Goal: Task Accomplishment & Management: Use online tool/utility

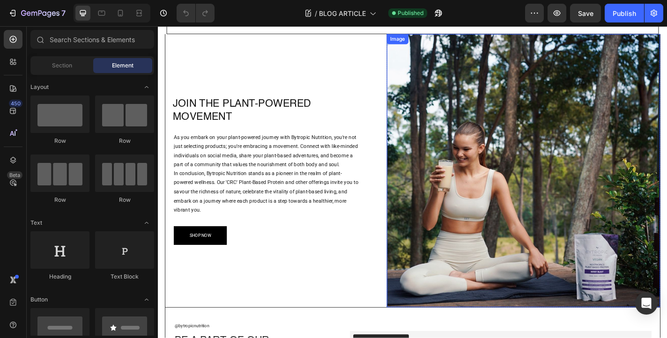
scroll to position [594, 0]
click at [527, 139] on img at bounding box center [562, 186] width 302 height 302
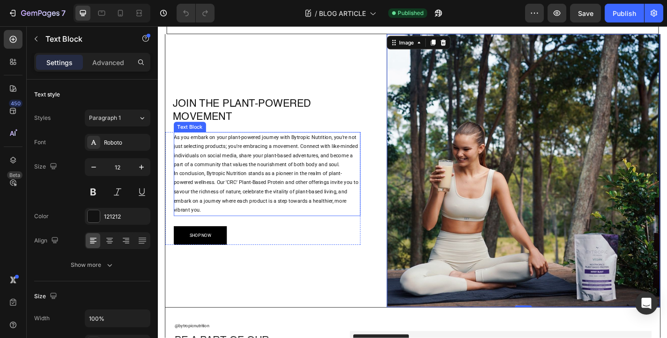
click at [234, 200] on p "In conclusion, Bytropic Nutrition stands as a pioneer in the realm of plant-pow…" at bounding box center [278, 210] width 206 height 51
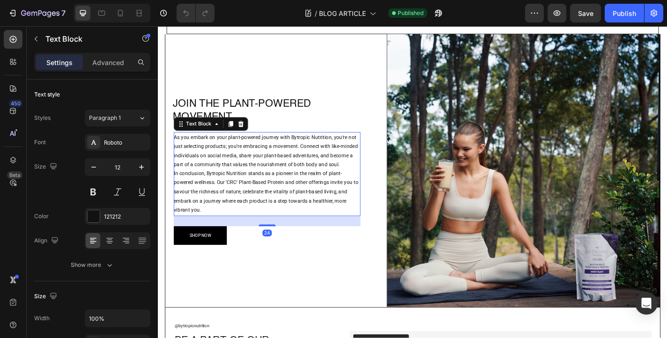
click at [243, 198] on p "In conclusion, Bytropic Nutrition stands as a pioneer in the realm of plant-pow…" at bounding box center [278, 210] width 206 height 51
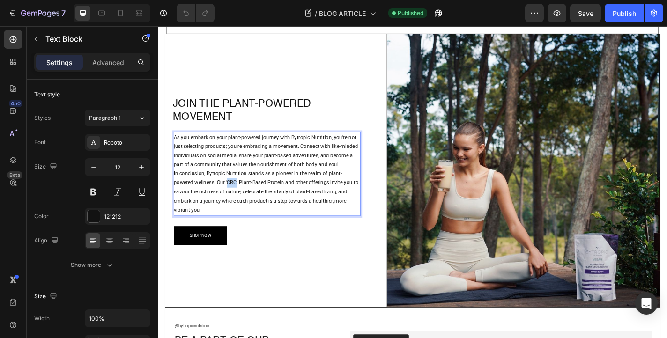
click at [243, 198] on p "In conclusion, Bytropic Nutrition stands as a pioneer in the realm of plant-pow…" at bounding box center [278, 210] width 206 height 51
click at [246, 199] on p "In conclusion, Bytropic Nutrition stands as a pioneer in the realm of plant-pow…" at bounding box center [278, 210] width 206 height 51
click at [293, 244] on div "As you embark on your plant-powered journey with Bytropic Nutrition, you're not…" at bounding box center [278, 205] width 206 height 125
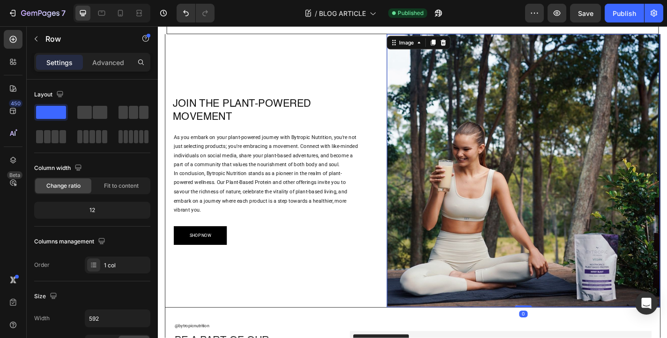
click at [519, 164] on img at bounding box center [562, 186] width 302 height 302
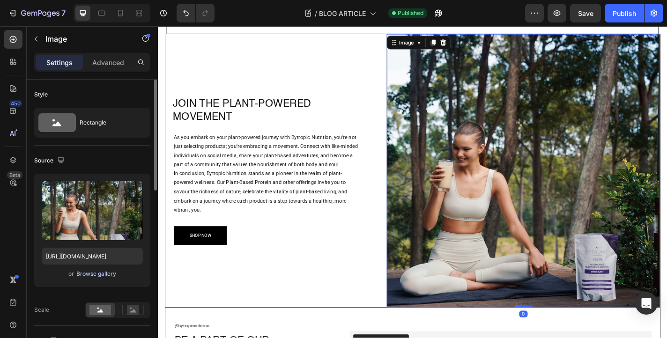
click at [102, 274] on div "Browse gallery" at bounding box center [96, 274] width 40 height 8
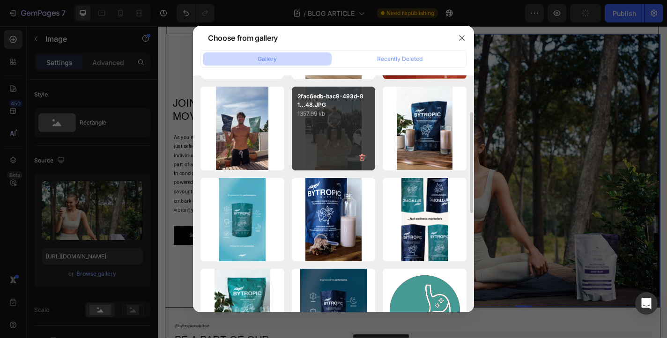
scroll to position [176, 0]
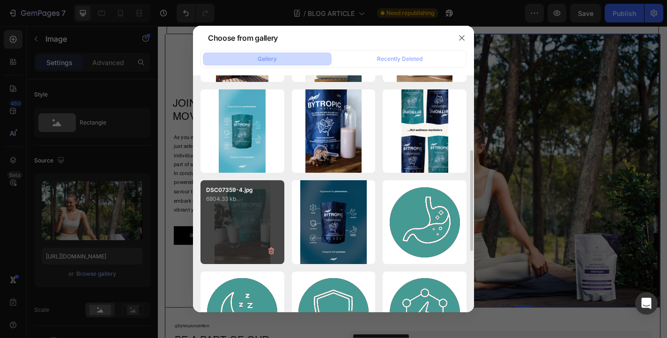
click at [265, 204] on div "DSC07359-4.jpg 6804.33 kb" at bounding box center [243, 222] width 84 height 84
type input "https://cdn.shopify.com/s/files/1/0637/3582/4553/files/gempages_550975774753031…"
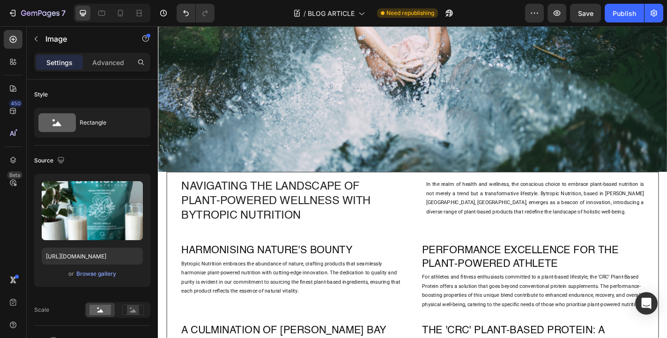
scroll to position [0, 0]
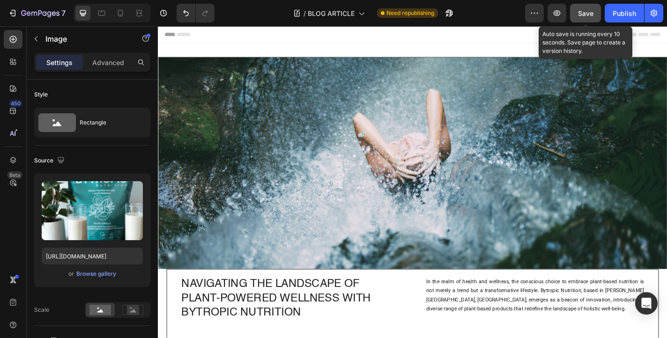
click at [584, 15] on span "Save" at bounding box center [585, 13] width 15 height 8
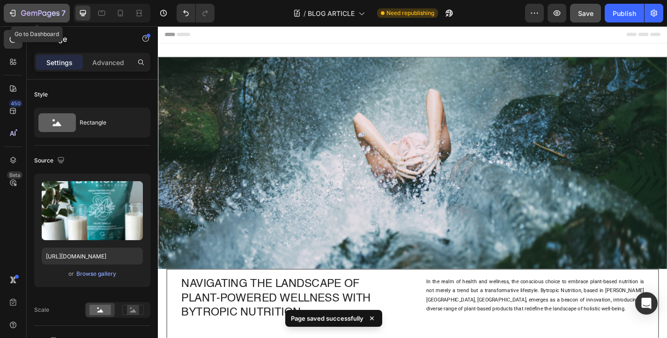
click at [44, 12] on icon "button" at bounding box center [44, 13] width 4 height 4
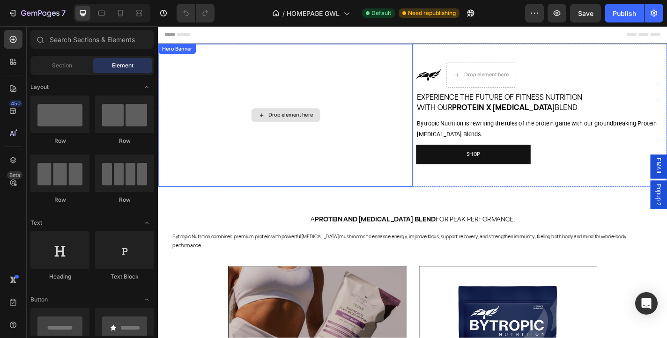
click at [365, 115] on div "Drop element here" at bounding box center [298, 125] width 281 height 158
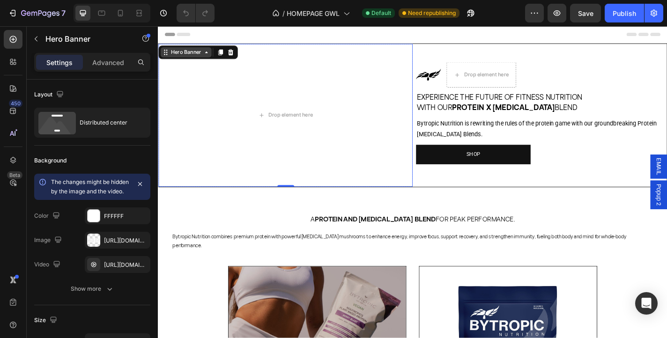
click at [210, 60] on div "Hero Banner" at bounding box center [189, 55] width 56 height 11
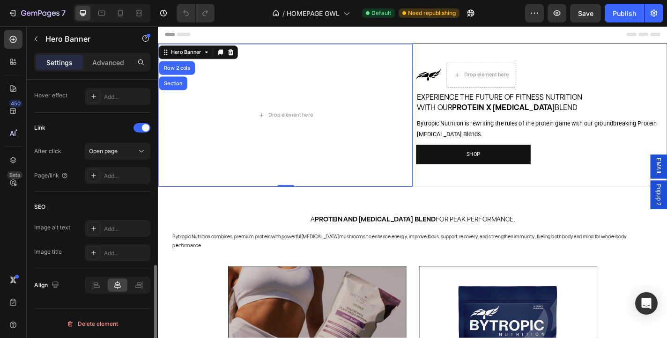
scroll to position [562, 0]
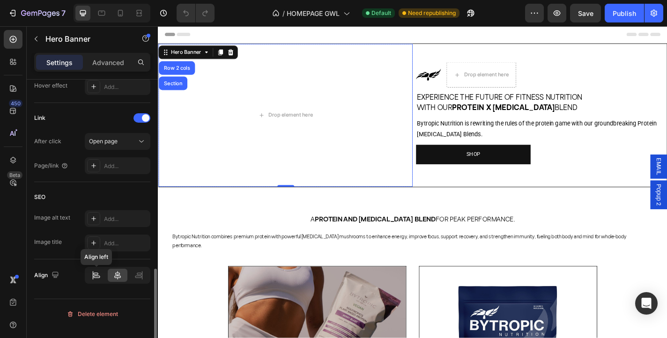
click at [93, 280] on icon at bounding box center [96, 275] width 10 height 9
click at [114, 280] on icon at bounding box center [117, 275] width 9 height 9
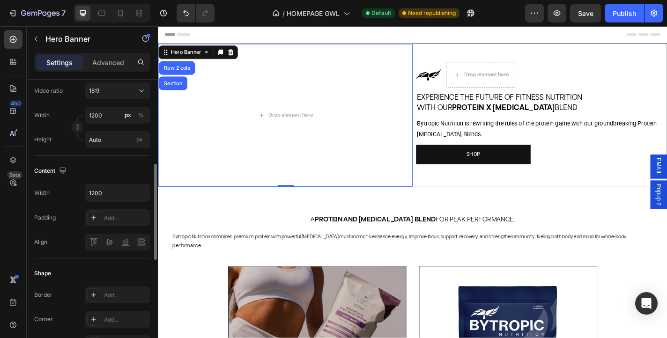
scroll to position [0, 0]
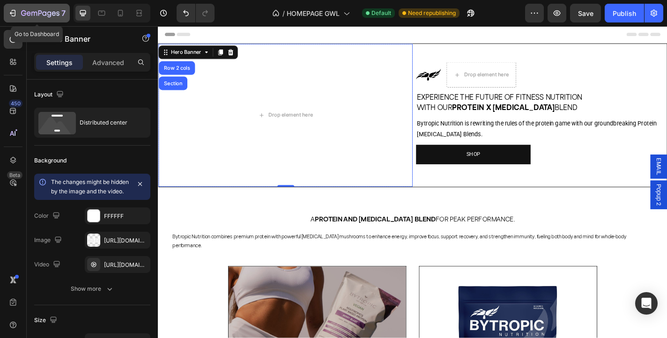
click at [44, 15] on icon "button" at bounding box center [44, 13] width 4 height 4
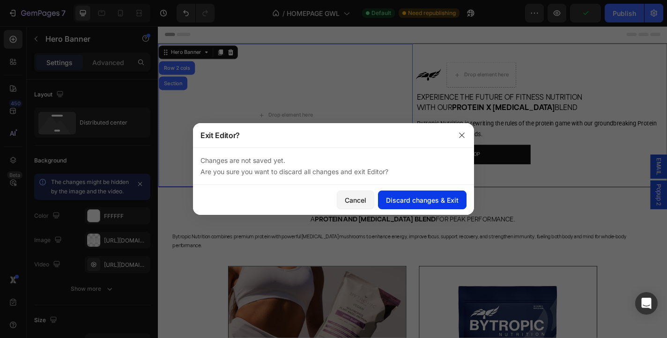
click at [405, 201] on div "Discard changes & Exit" at bounding box center [422, 200] width 73 height 10
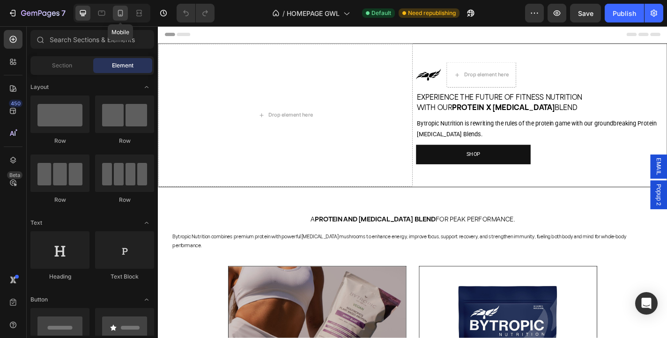
click at [123, 16] on icon at bounding box center [120, 12] width 9 height 9
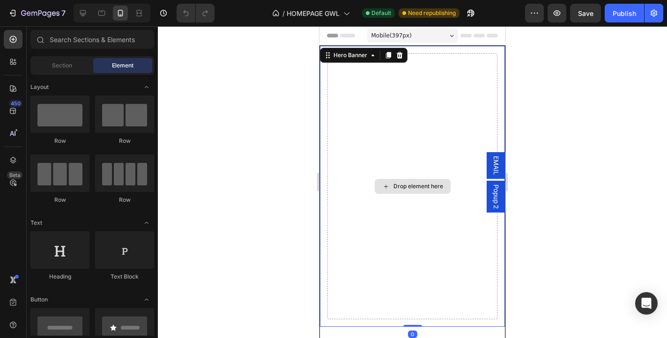
click at [429, 104] on div "Drop element here" at bounding box center [413, 186] width 170 height 266
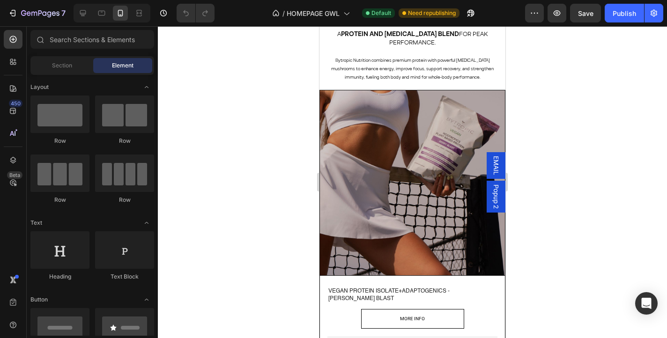
scroll to position [465, 0]
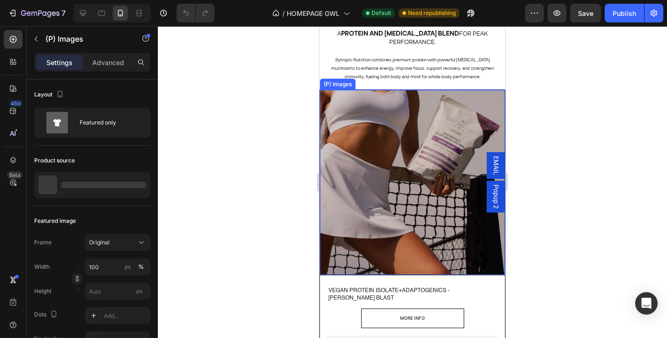
click at [397, 134] on img at bounding box center [412, 182] width 185 height 185
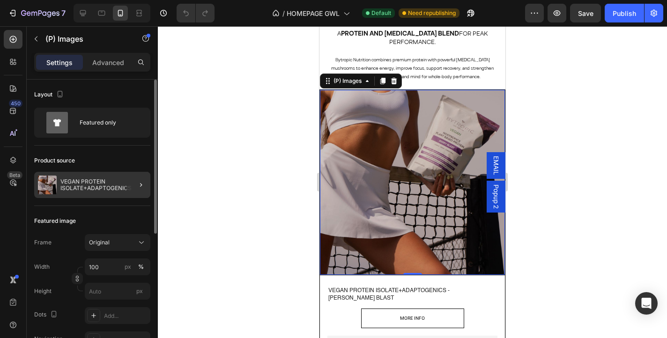
click at [131, 180] on div at bounding box center [137, 185] width 26 height 26
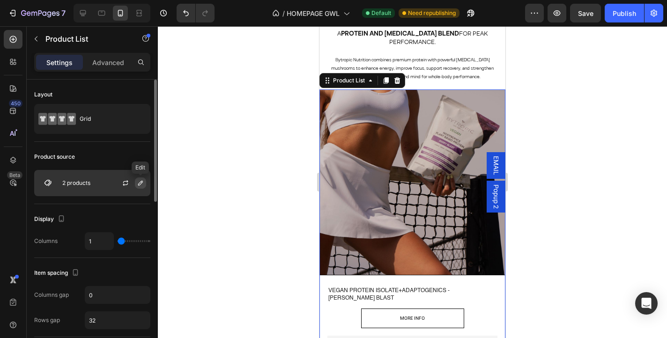
click at [142, 183] on icon "button" at bounding box center [140, 183] width 7 height 7
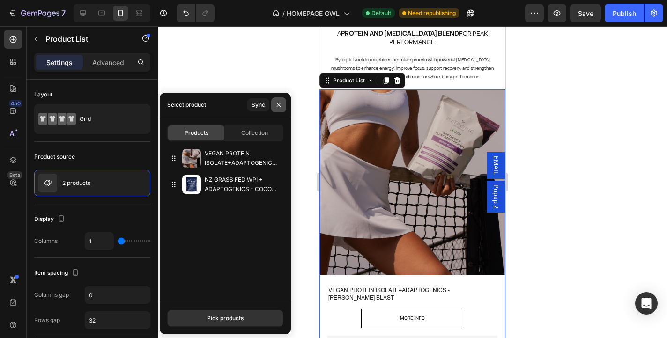
click at [277, 103] on icon "button" at bounding box center [279, 105] width 4 height 4
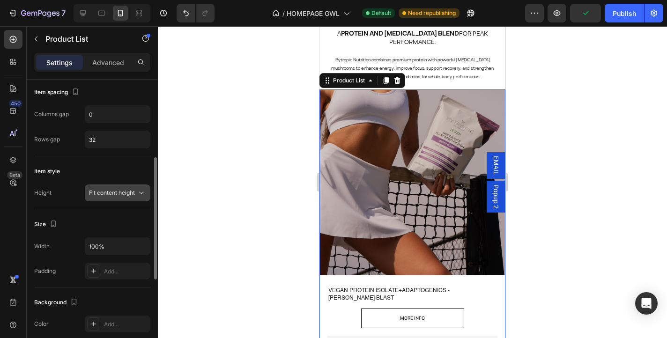
scroll to position [0, 0]
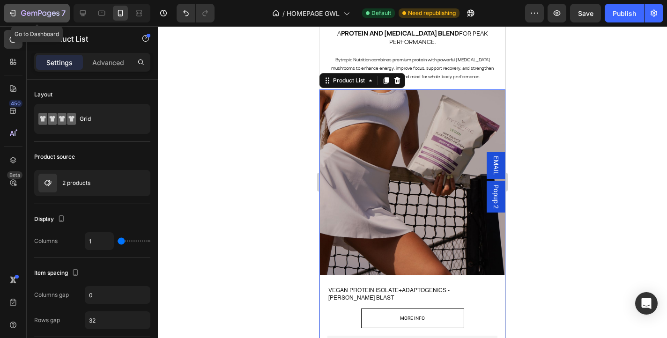
click at [31, 9] on div "7" at bounding box center [43, 12] width 45 height 11
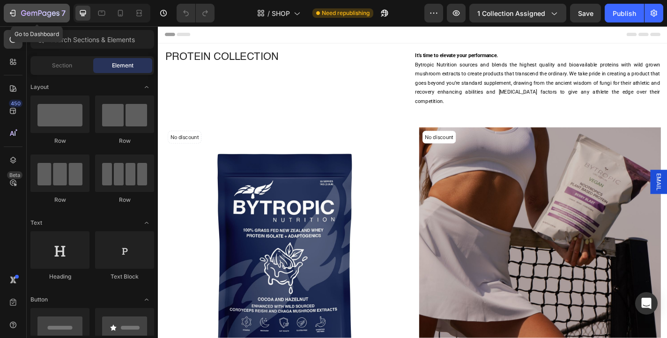
click at [41, 14] on icon "button" at bounding box center [40, 14] width 38 height 8
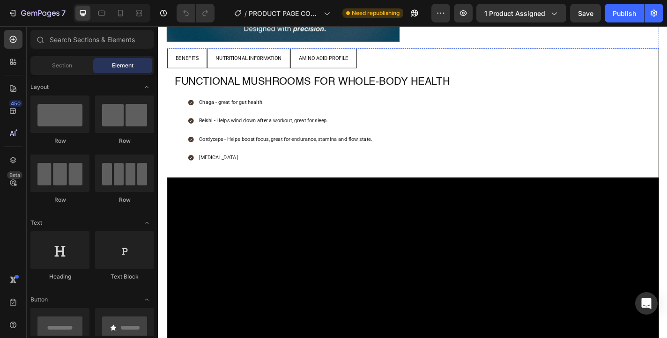
scroll to position [1415, 0]
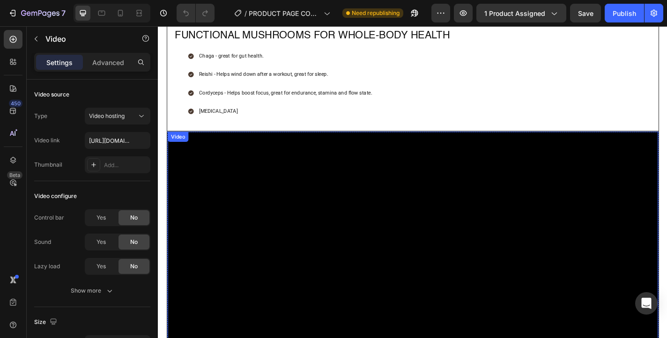
click at [336, 195] on video at bounding box center [439, 295] width 542 height 305
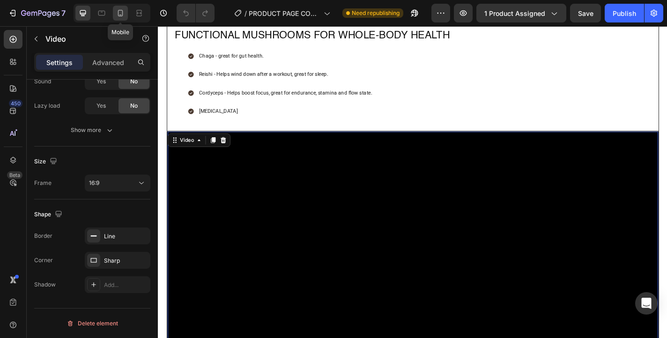
click at [117, 7] on div at bounding box center [120, 13] width 15 height 15
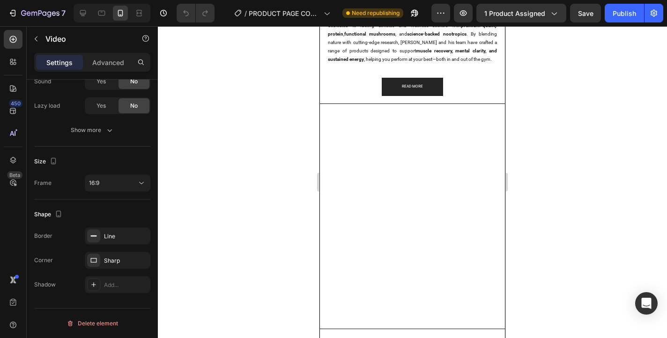
scroll to position [1694, 0]
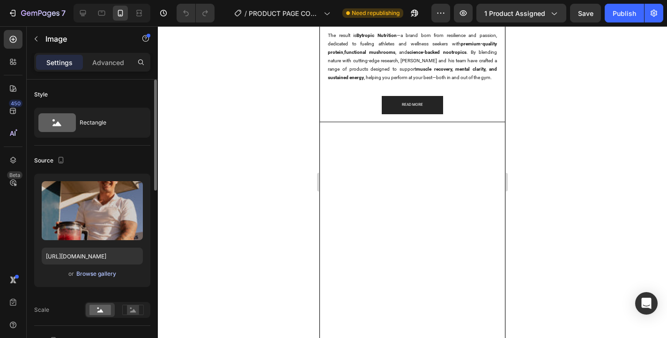
click at [100, 272] on div "Browse gallery" at bounding box center [96, 274] width 40 height 8
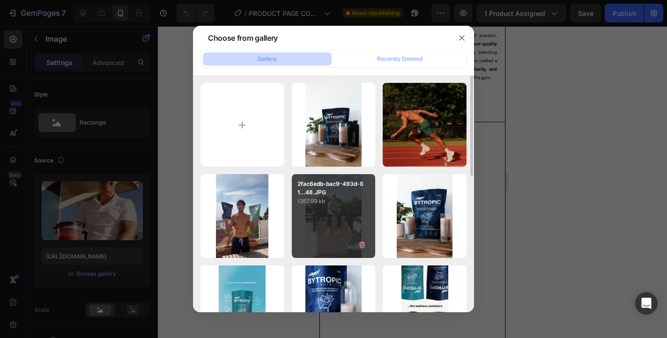
click at [337, 208] on div "2fac6edb-bac9-493d-81...48.JPG 1357.99 kb" at bounding box center [334, 216] width 84 height 84
type input "https://cdn.shopify.com/s/files/1/0637/3582/4553/files/gempages_550975774753031…"
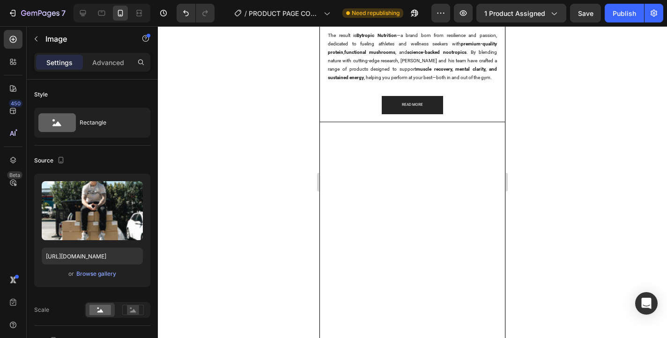
click at [273, 140] on div at bounding box center [413, 182] width 510 height 312
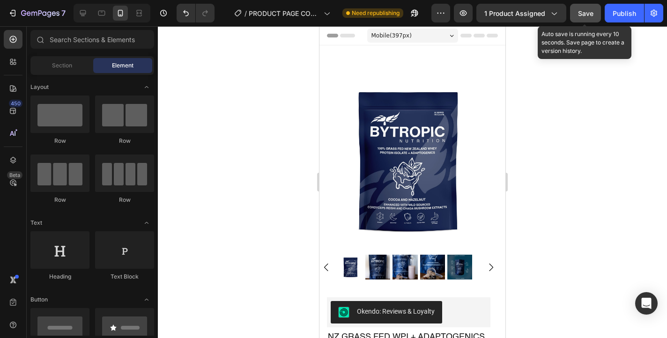
click at [584, 15] on span "Save" at bounding box center [585, 13] width 15 height 8
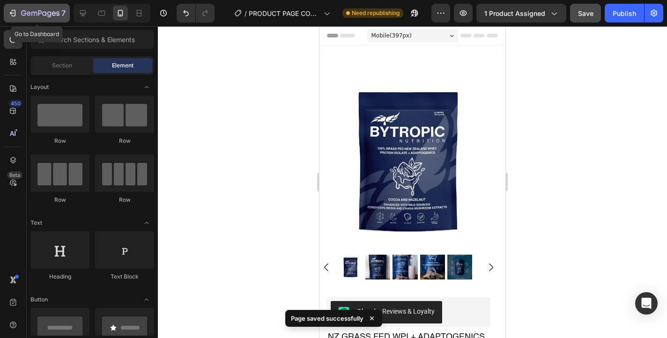
click at [12, 15] on icon "button" at bounding box center [14, 13] width 4 height 7
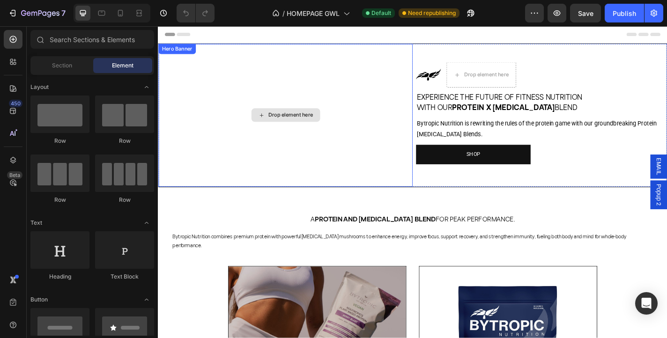
click at [211, 104] on div "Drop element here" at bounding box center [298, 125] width 281 height 158
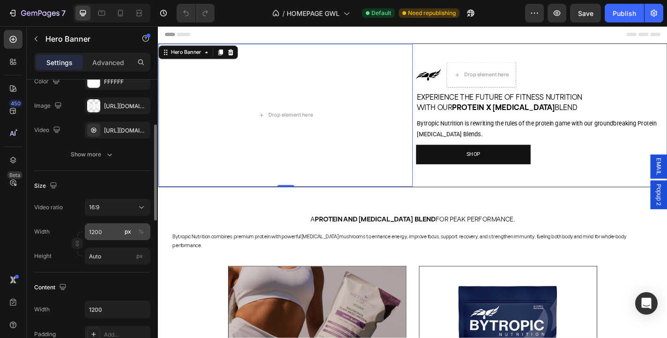
scroll to position [144, 0]
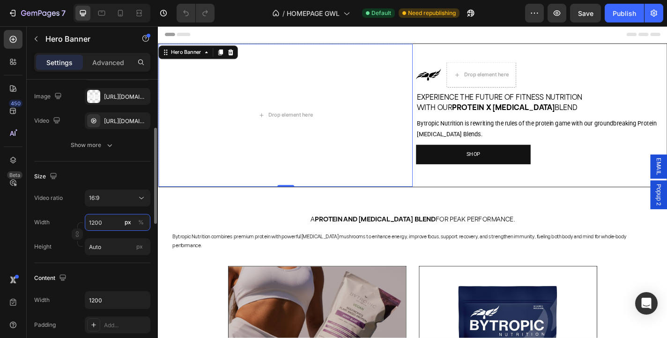
click at [110, 231] on input "1200" at bounding box center [118, 222] width 66 height 17
click at [66, 227] on div "Width 1200 px %" at bounding box center [92, 222] width 116 height 17
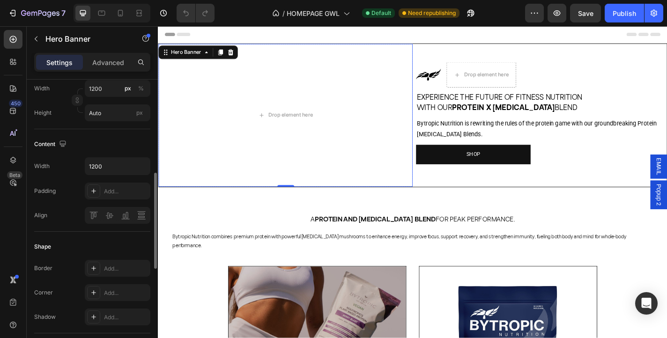
scroll to position [288, 0]
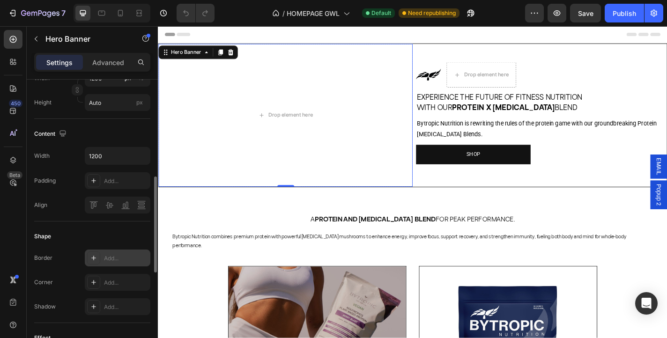
click at [120, 263] on div "Add..." at bounding box center [126, 259] width 44 height 8
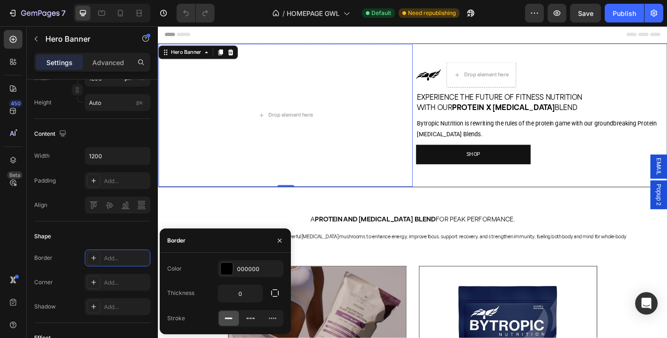
click at [223, 319] on div at bounding box center [229, 318] width 20 height 15
type input "1"
click at [249, 319] on icon at bounding box center [250, 318] width 9 height 9
click at [277, 318] on div at bounding box center [272, 318] width 20 height 15
click at [232, 319] on icon at bounding box center [228, 318] width 9 height 9
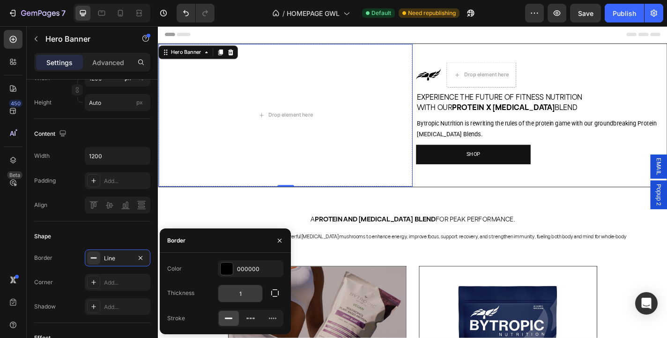
click at [247, 294] on input "1" at bounding box center [240, 293] width 44 height 17
click at [139, 262] on icon "button" at bounding box center [140, 258] width 7 height 7
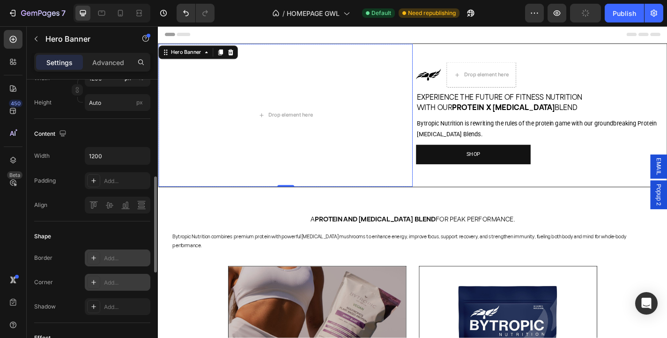
click at [131, 287] on div "Add..." at bounding box center [126, 283] width 44 height 8
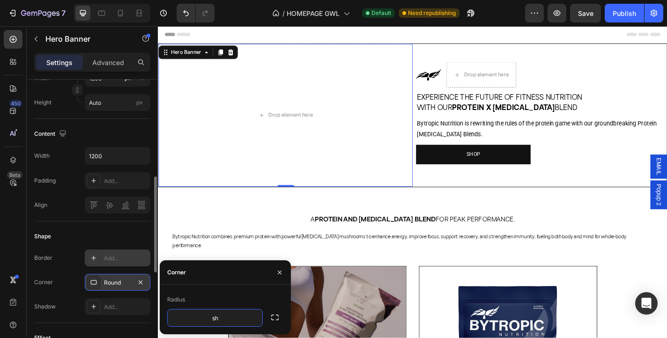
type input "s"
type input "w"
type input "8"
type input "1"
click at [273, 318] on icon "button" at bounding box center [274, 317] width 9 height 9
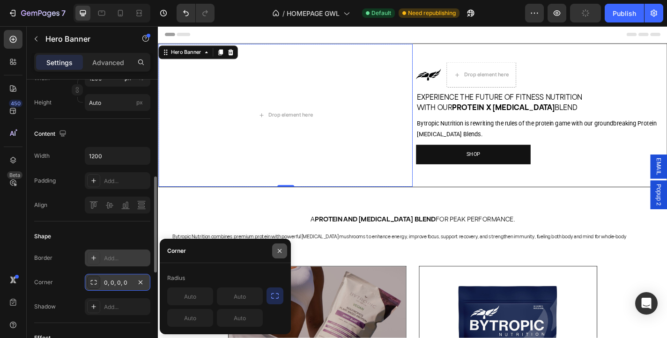
click at [279, 250] on icon "button" at bounding box center [280, 251] width 4 height 4
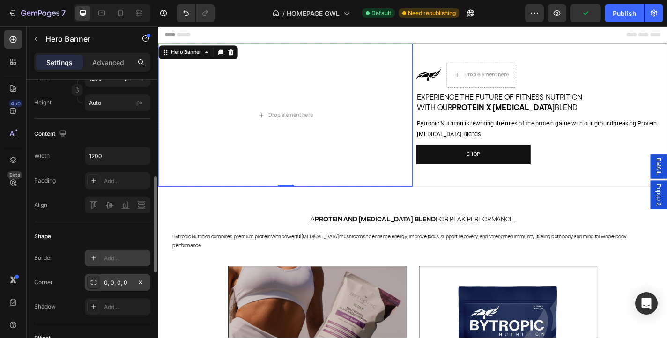
click at [125, 287] on div "0, 0, 0, 0" at bounding box center [117, 283] width 27 height 8
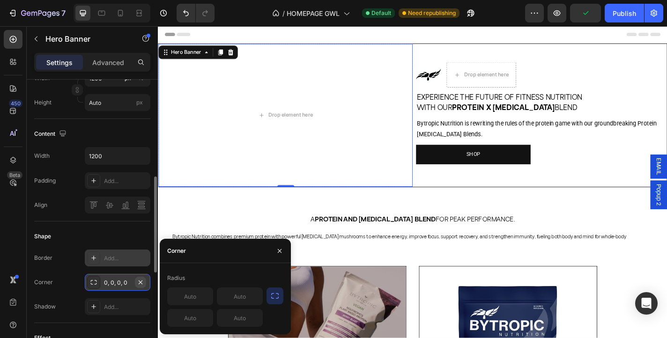
click at [143, 286] on icon "button" at bounding box center [140, 282] width 7 height 7
type input "0"
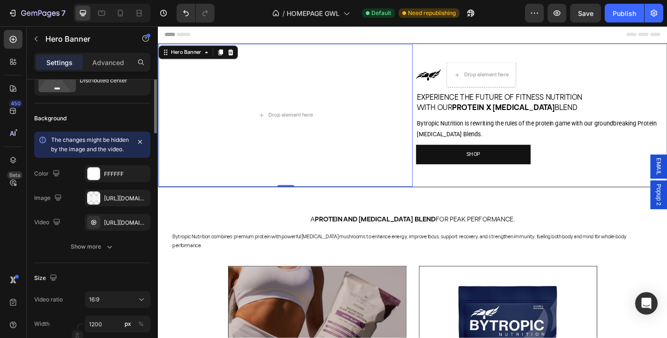
scroll to position [0, 0]
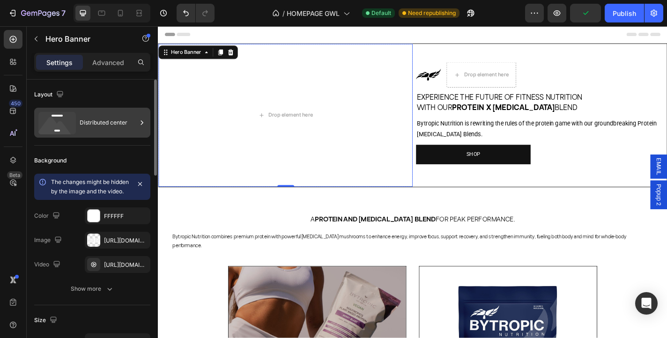
click at [96, 120] on div "Distributed center" at bounding box center [108, 123] width 57 height 22
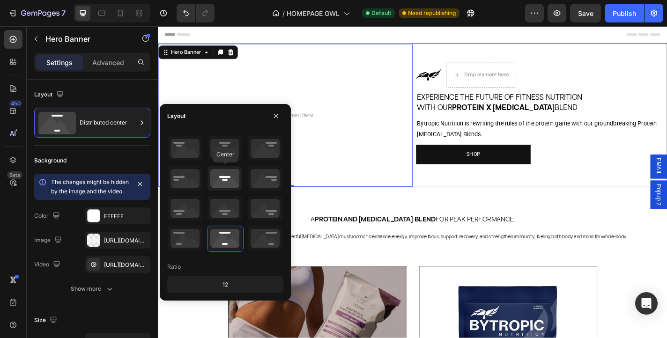
click at [225, 180] on icon at bounding box center [225, 178] width 35 height 24
click at [223, 231] on icon at bounding box center [225, 238] width 35 height 24
click at [375, 210] on div "A Protein and [MEDICAL_DATA] Blend for Peak Performance. Heading Bytropic Nutri…" at bounding box center [439, 247] width 562 height 87
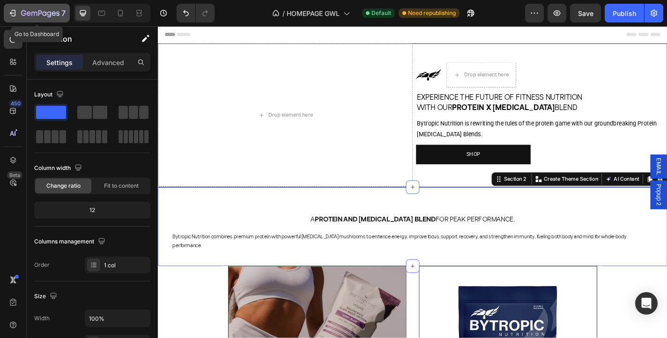
click at [20, 15] on div "7" at bounding box center [37, 12] width 58 height 11
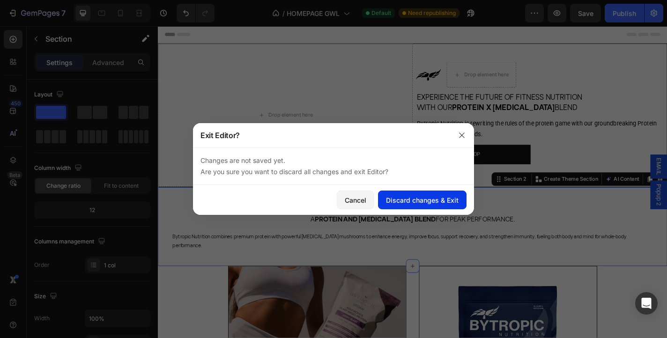
click at [408, 205] on div "Discard changes & Exit" at bounding box center [422, 200] width 73 height 10
